Goal: Information Seeking & Learning: Check status

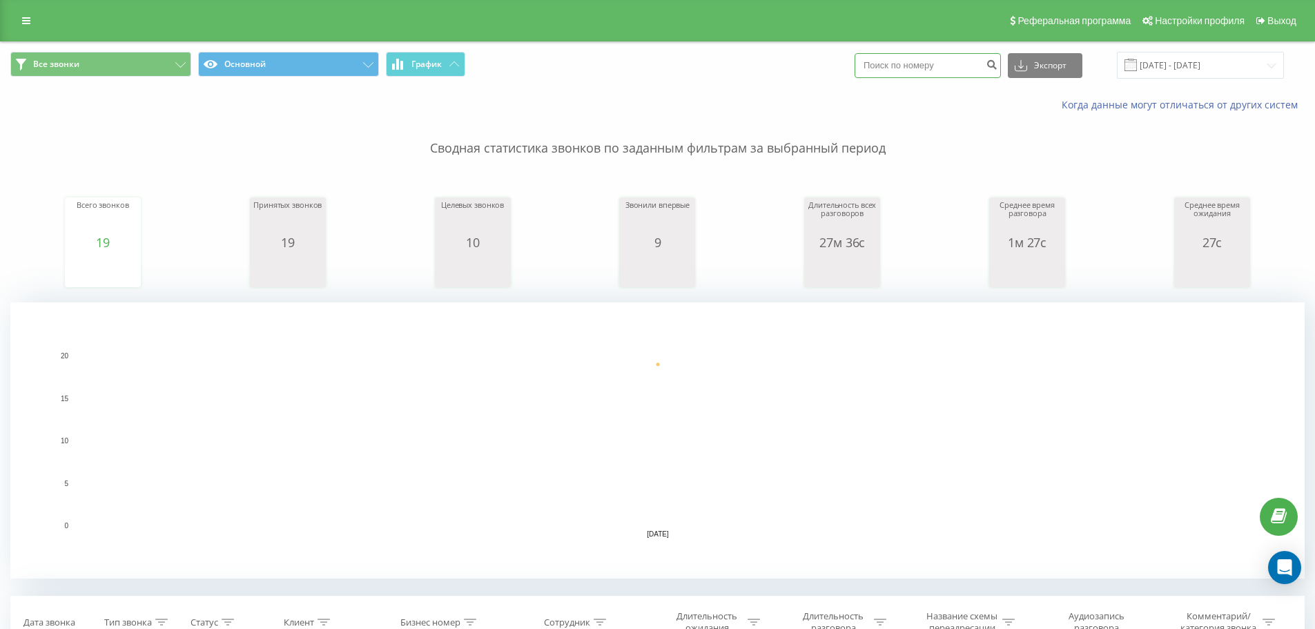
click at [944, 69] on input at bounding box center [928, 65] width 146 height 25
paste input "+7 777 750 0555"
type input "+7 777 750 0555"
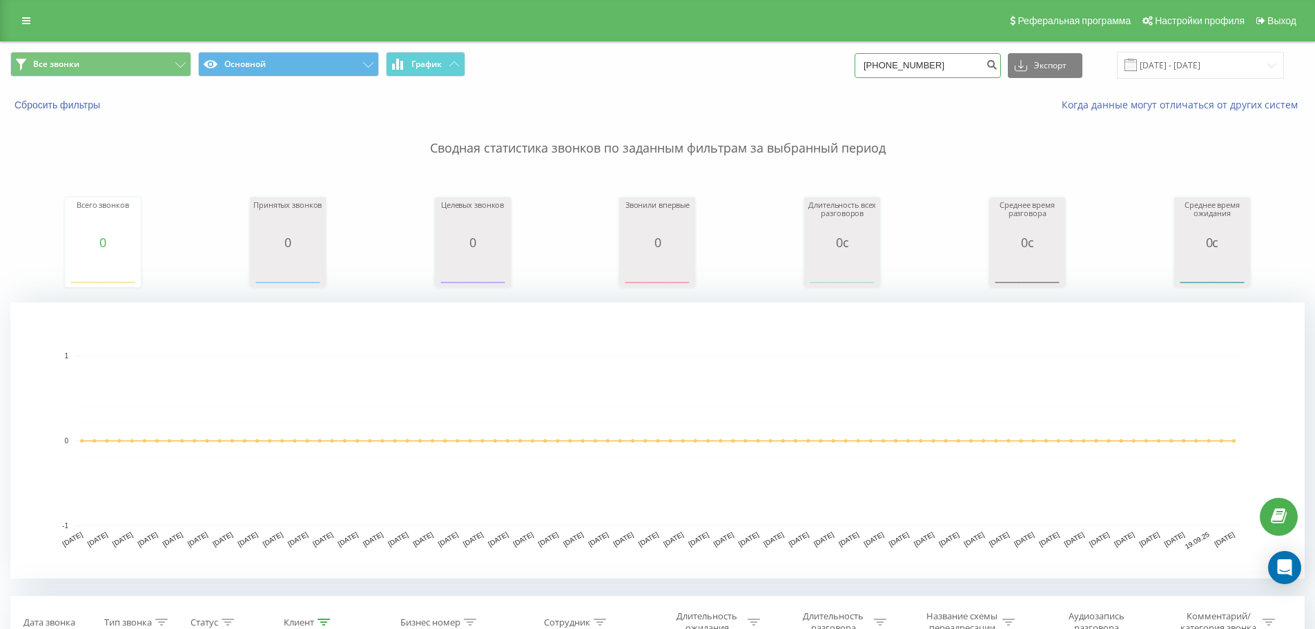
drag, startPoint x: 886, startPoint y: 66, endPoint x: 862, endPoint y: 71, distance: 24.0
click at [862, 71] on div "Все звонки Основной График [PHONE_NUMBER] Экспорт .csv .xls .xlsx [DATE] - [DAT…" at bounding box center [657, 65] width 1294 height 27
type input "7777500555"
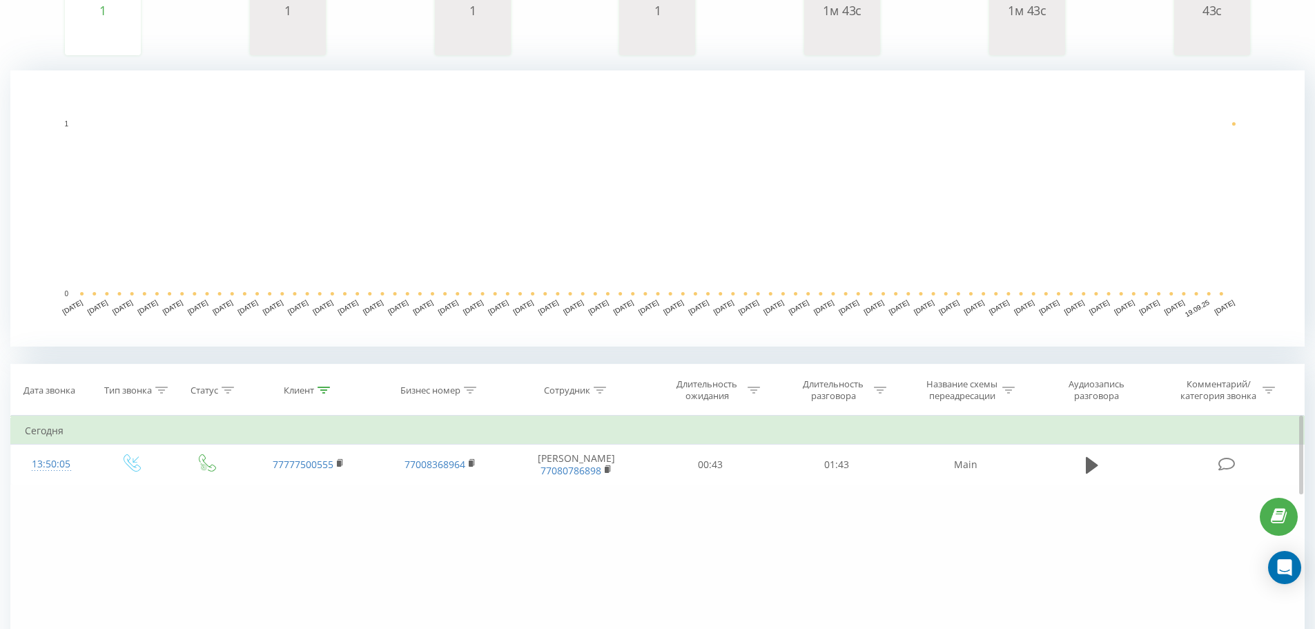
scroll to position [381, 0]
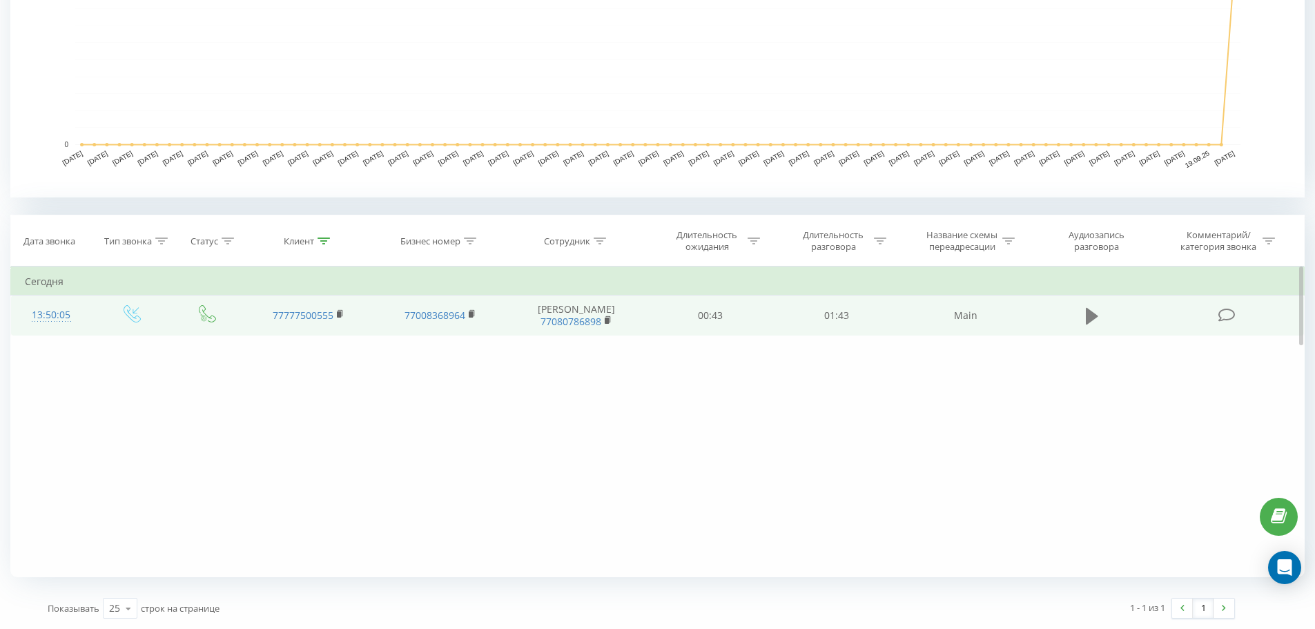
click at [1083, 322] on button at bounding box center [1092, 316] width 21 height 21
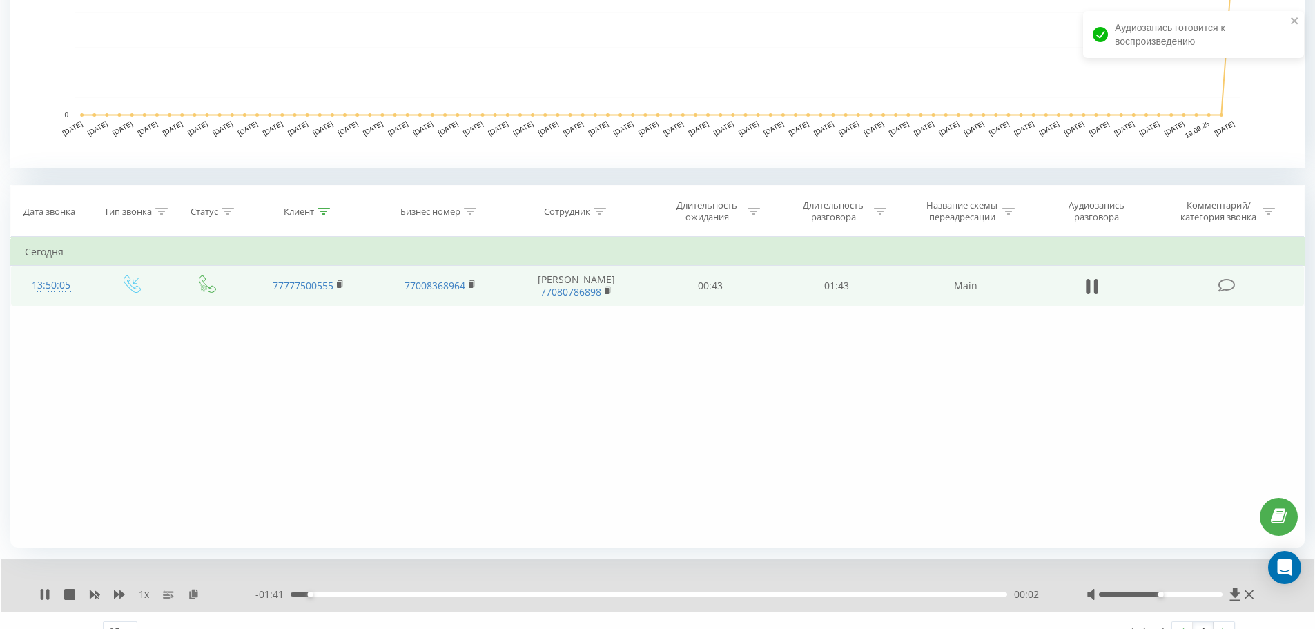
scroll to position [434, 0]
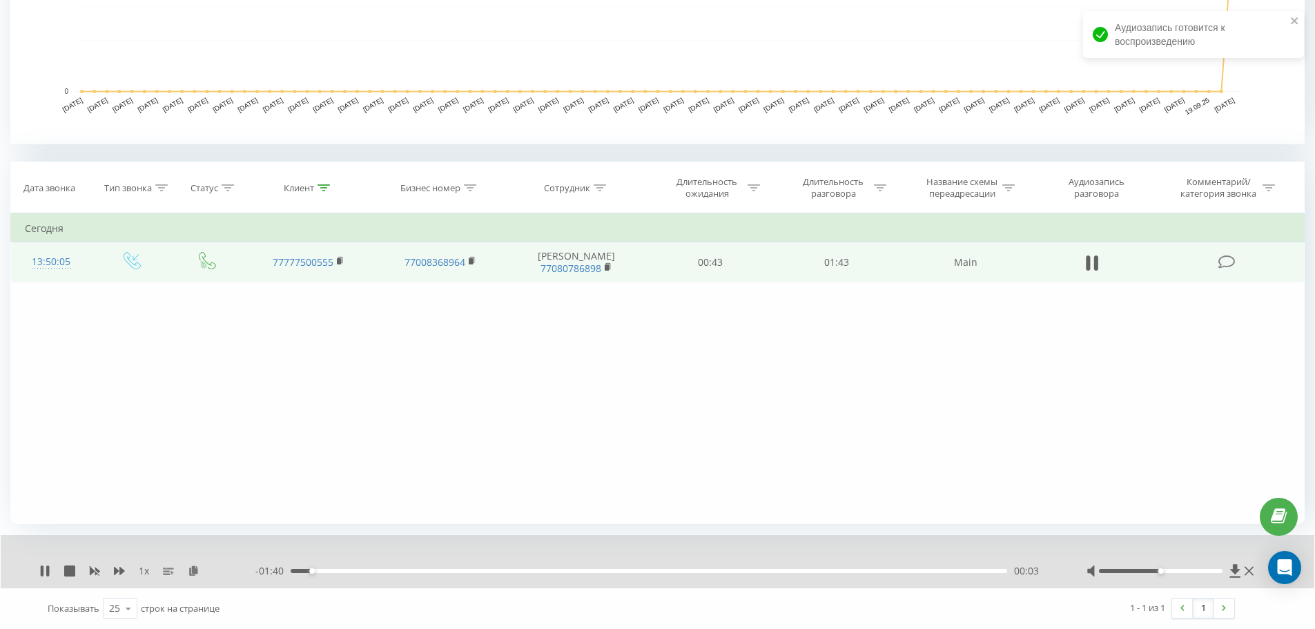
click at [1026, 459] on div "Фильтровать по условию Равно Введите значение Отмена OK Фильтровать по условию …" at bounding box center [657, 368] width 1294 height 311
click at [1211, 571] on div at bounding box center [1161, 571] width 124 height 4
drag, startPoint x: 1216, startPoint y: 572, endPoint x: 1227, endPoint y: 574, distance: 10.6
click at [1227, 574] on div at bounding box center [1171, 571] width 170 height 14
click at [498, 570] on div "00:30" at bounding box center [649, 571] width 717 height 4
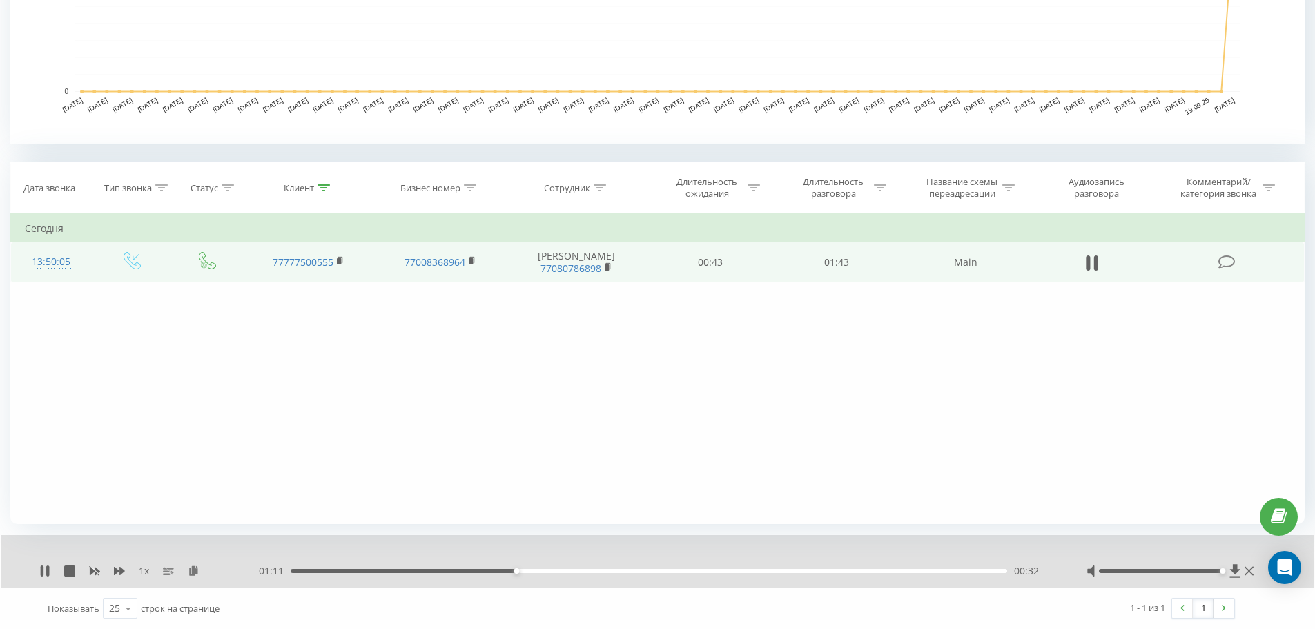
click at [572, 572] on div "00:32" at bounding box center [649, 571] width 717 height 4
click at [649, 572] on div "00:52" at bounding box center [649, 571] width 717 height 4
click at [46, 567] on icon at bounding box center [44, 570] width 11 height 11
